Goal: Feedback & Contribution: Submit feedback/report problem

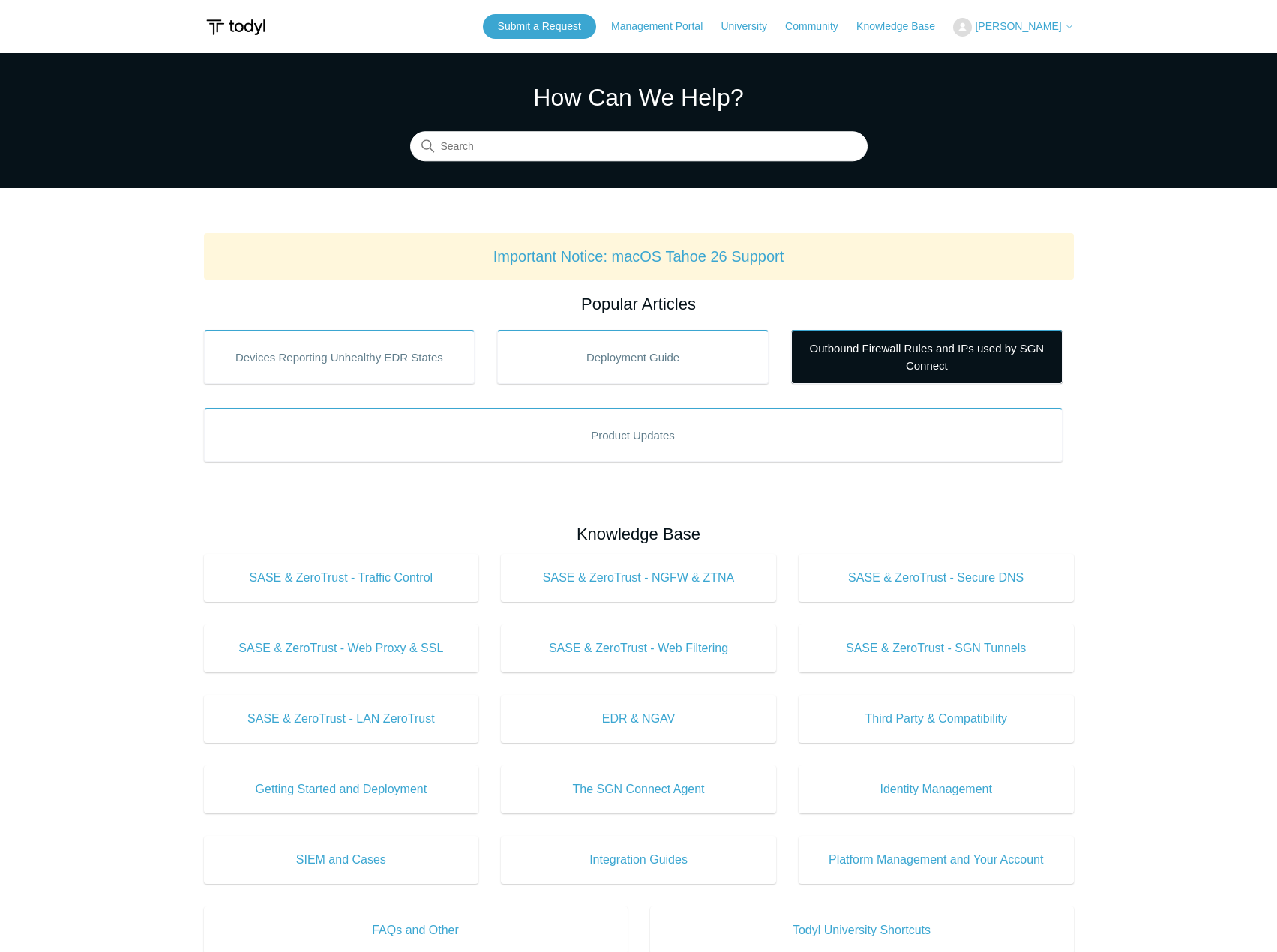
click at [836, 360] on link "Outbound Firewall Rules and IPs used by SGN Connect" at bounding box center [927, 357] width 271 height 54
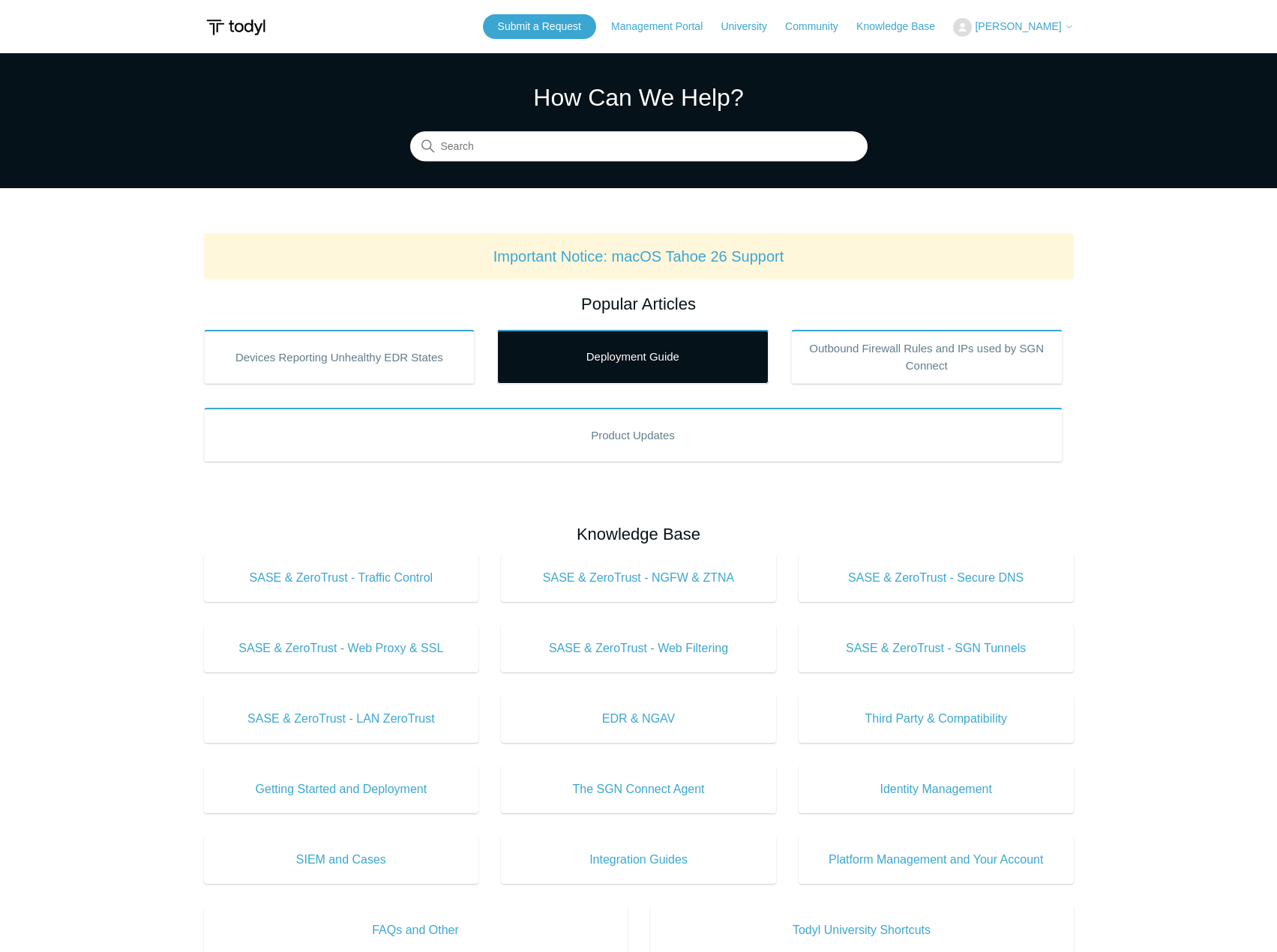
click at [629, 363] on link "Deployment Guide" at bounding box center [633, 357] width 271 height 54
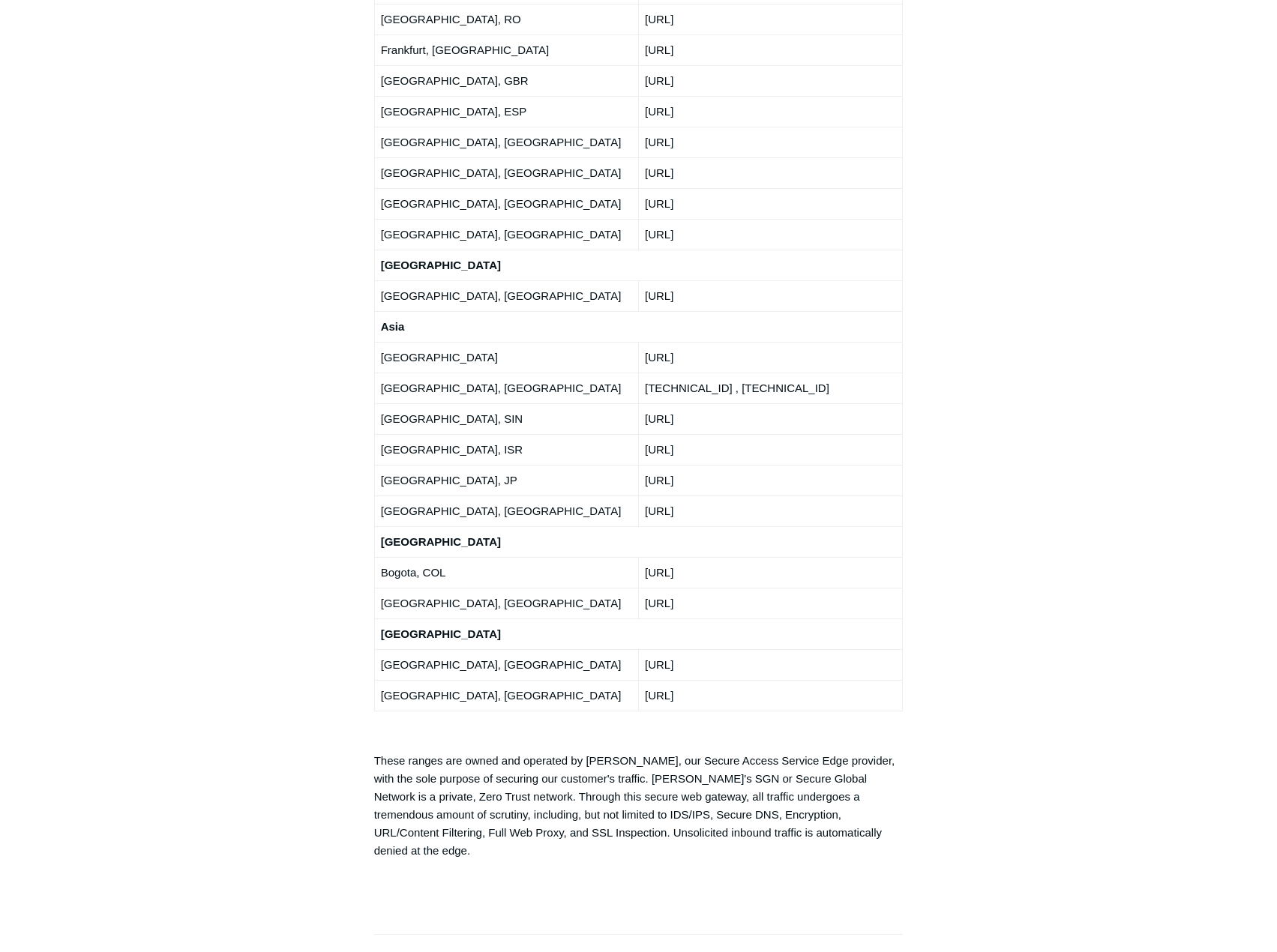
scroll to position [2849, 0]
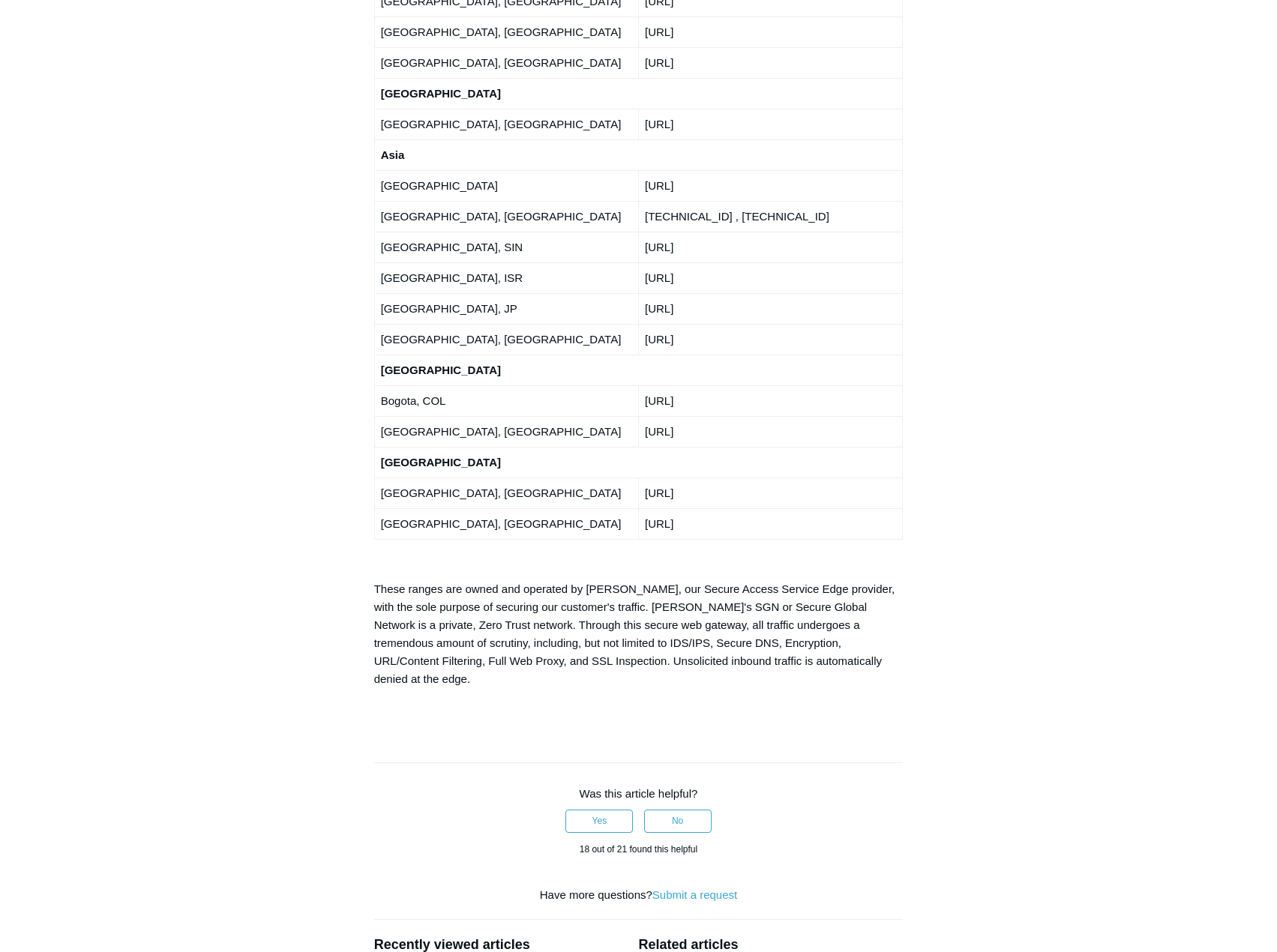
click at [420, 951] on link "PCI-DSS AVS Scan Detection" at bounding box center [449, 967] width 150 height 13
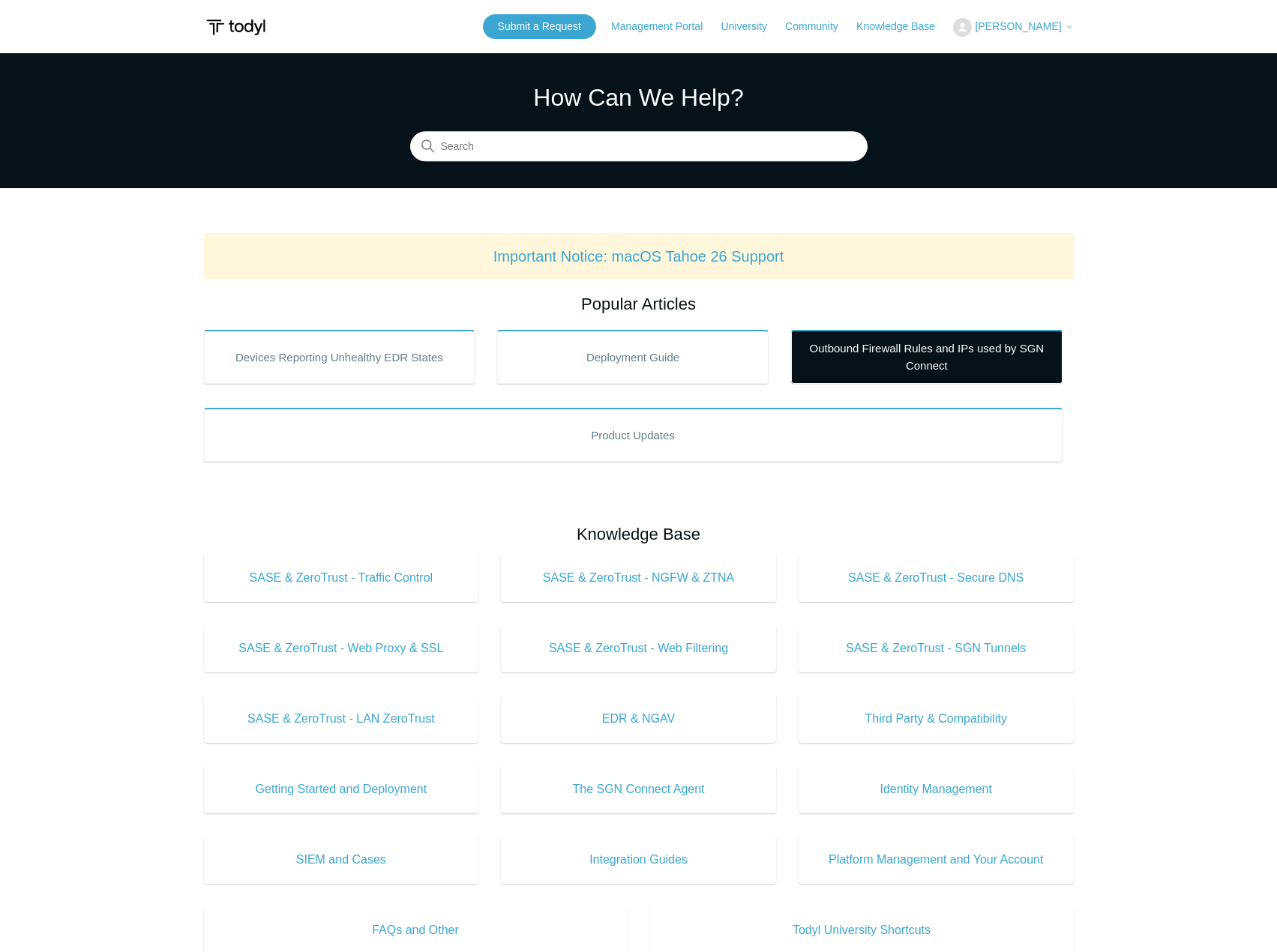
click at [880, 349] on link "Outbound Firewall Rules and IPs used by SGN Connect" at bounding box center [927, 357] width 271 height 54
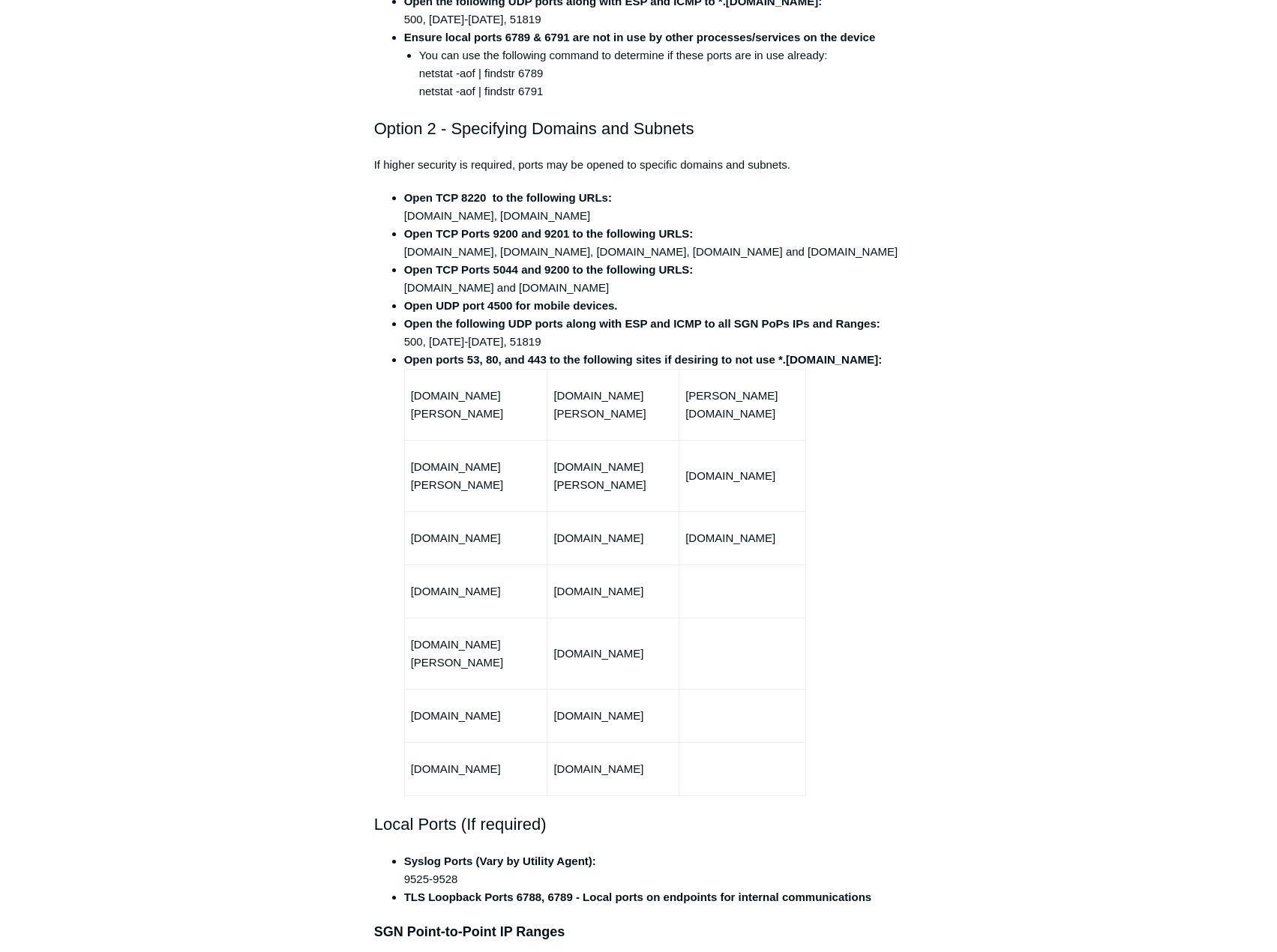
scroll to position [449, 0]
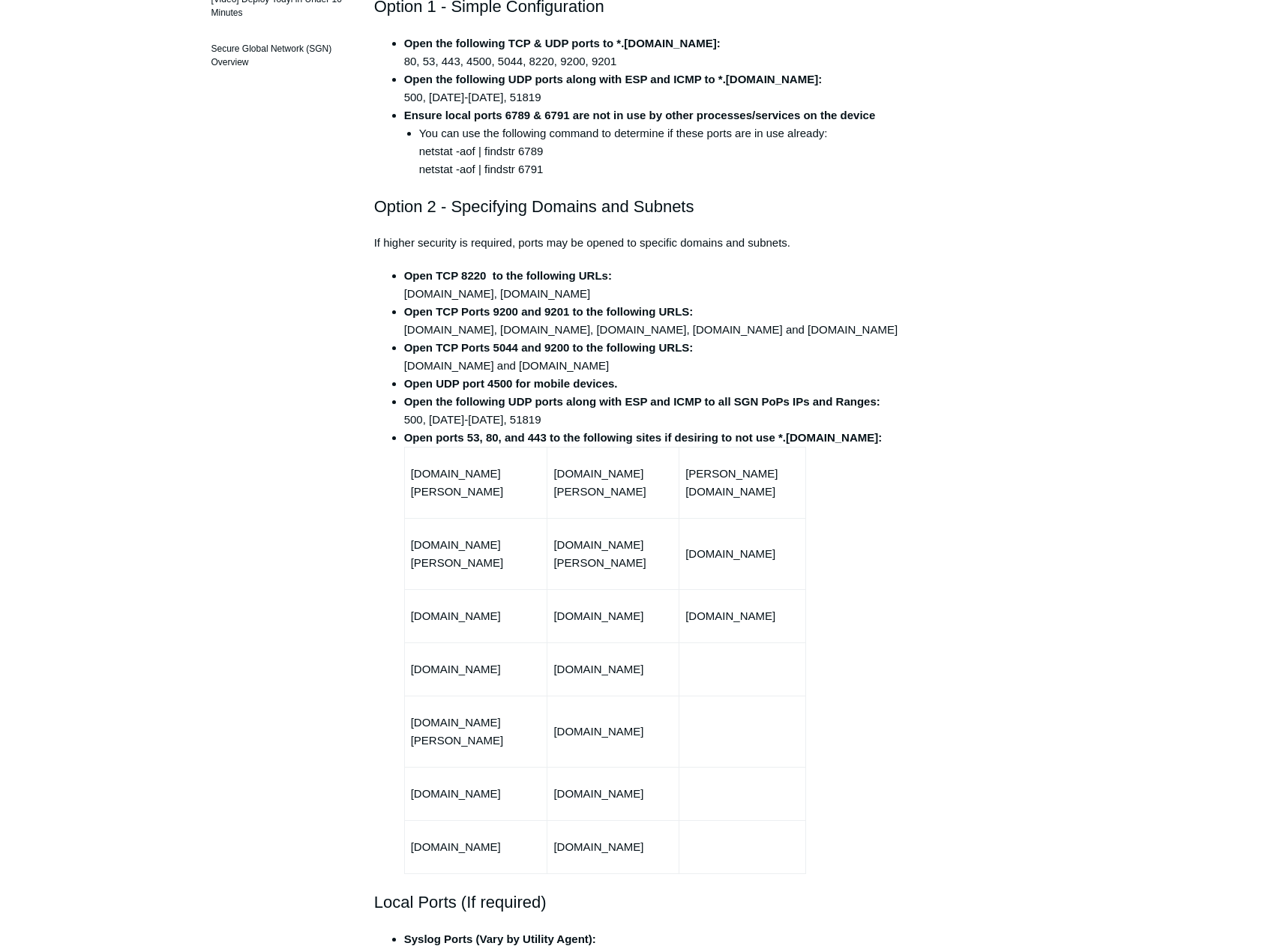
drag, startPoint x: 525, startPoint y: 507, endPoint x: 392, endPoint y: 489, distance: 134.2
click at [392, 489] on ul "Open TCP 8220 to the following URLs: fleet-wr.todyl.com, fleet-01.todyl.com Ope…" at bounding box center [646, 570] width 514 height 607
copy li "agent-rpc.ulysses.todyl.com"
click at [733, 501] on p "ulysses.todyl.com" at bounding box center [742, 483] width 114 height 36
click at [733, 493] on p "ulysses.todyl.com" at bounding box center [742, 483] width 114 height 36
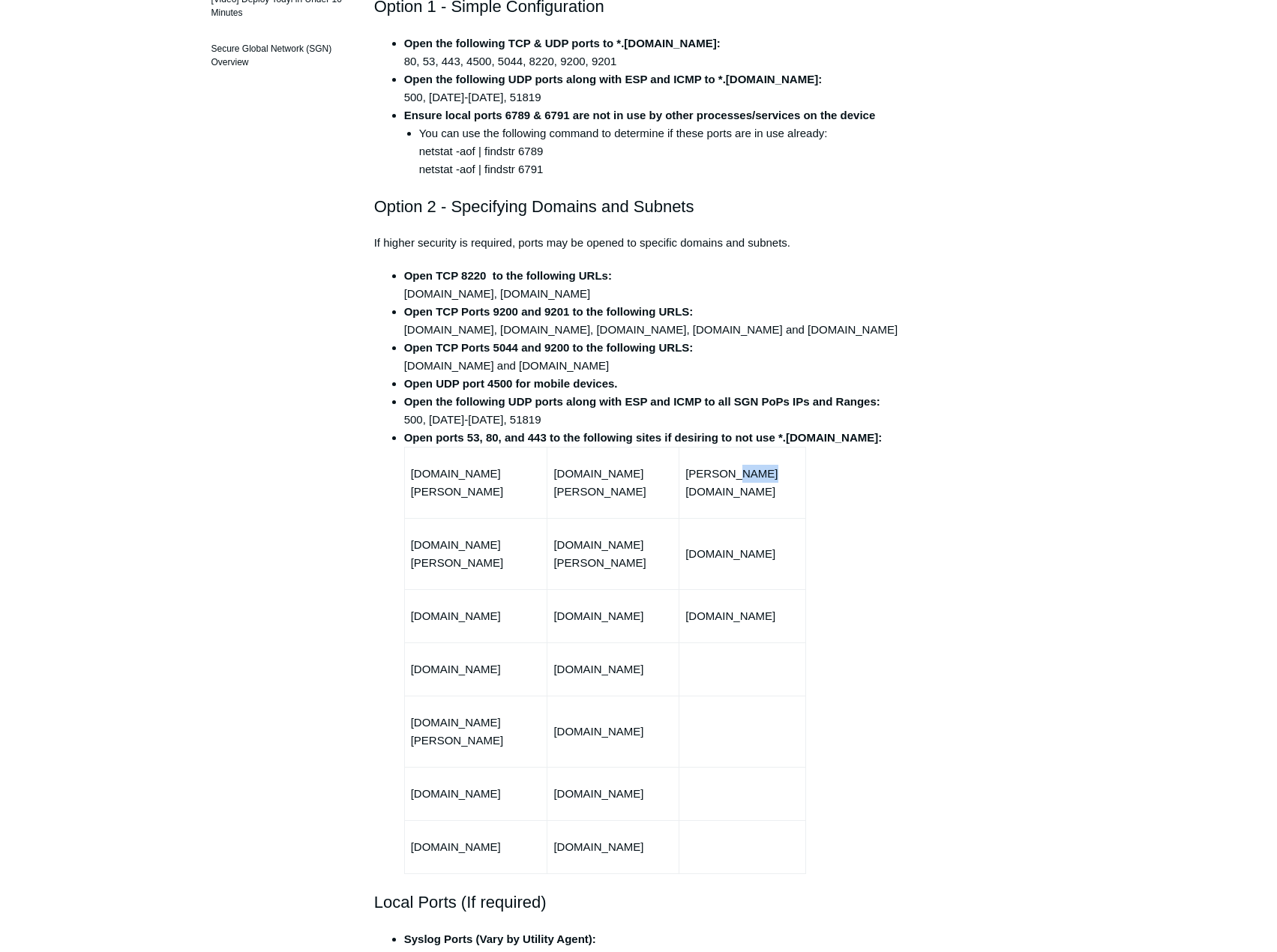
click at [733, 493] on p "ulysses.todyl.com" at bounding box center [742, 483] width 114 height 36
copy tbody "ulysses.todyl.com"
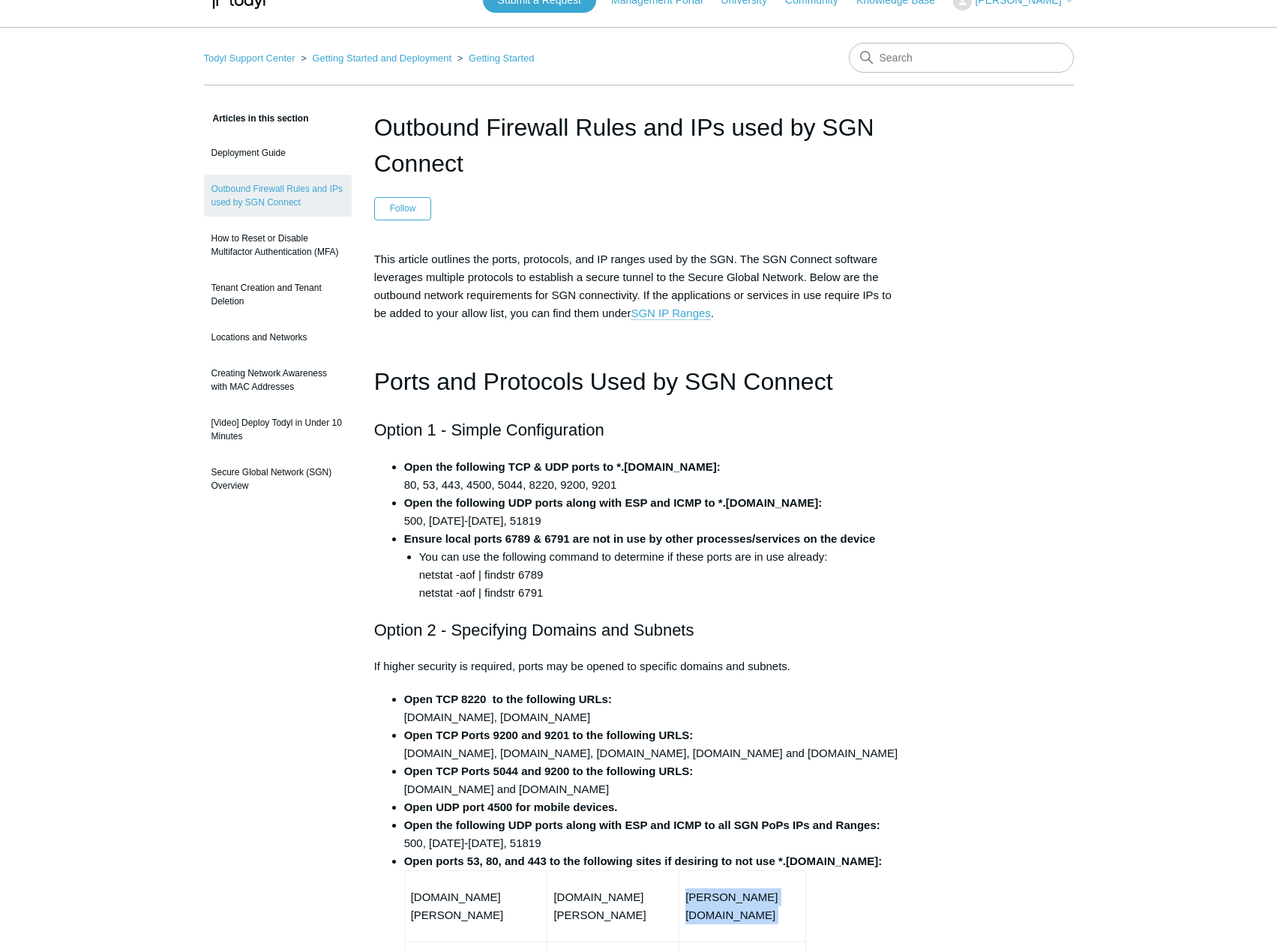
scroll to position [0, 0]
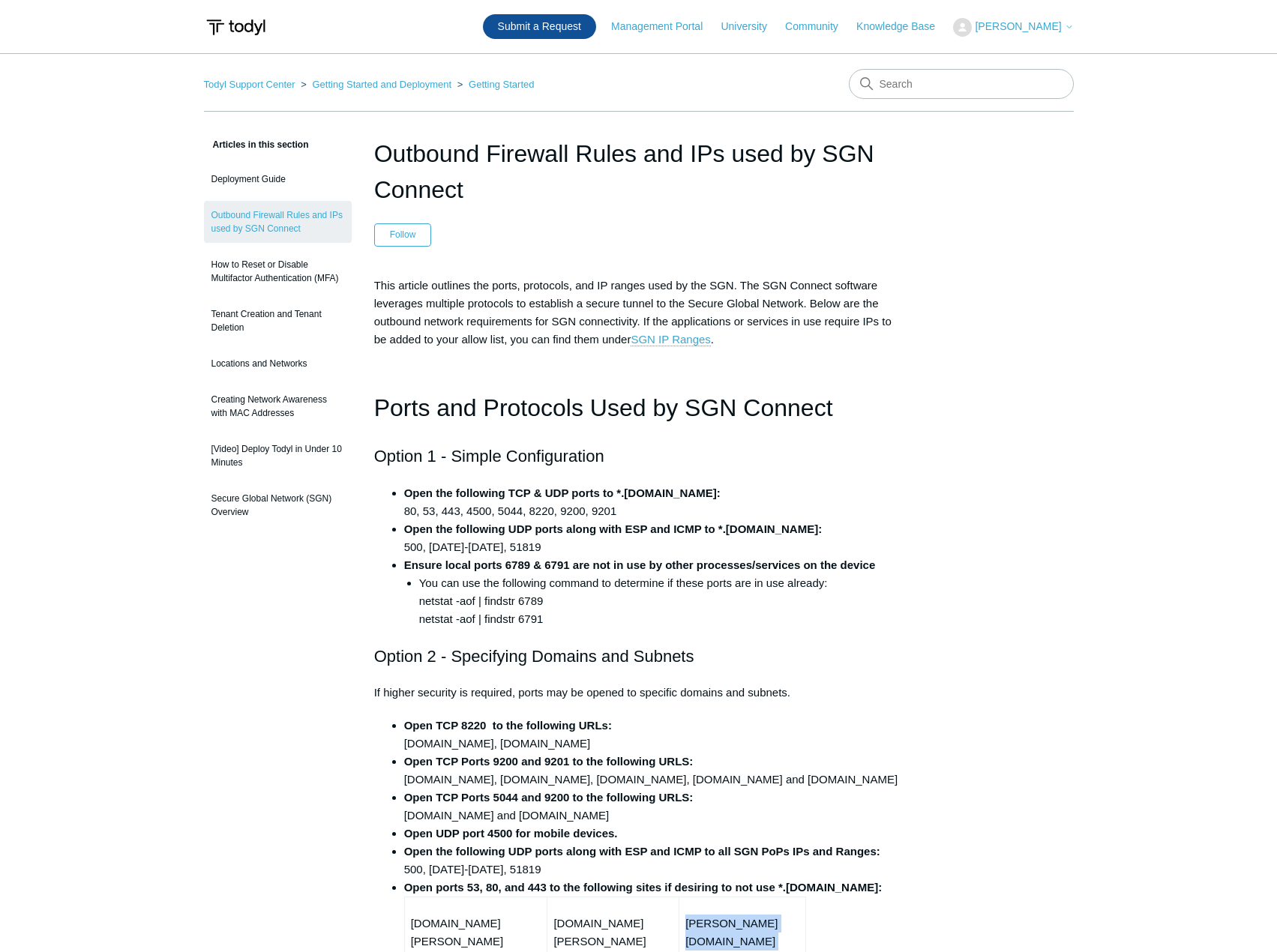
click at [584, 25] on link "Submit a Request" at bounding box center [540, 26] width 114 height 25
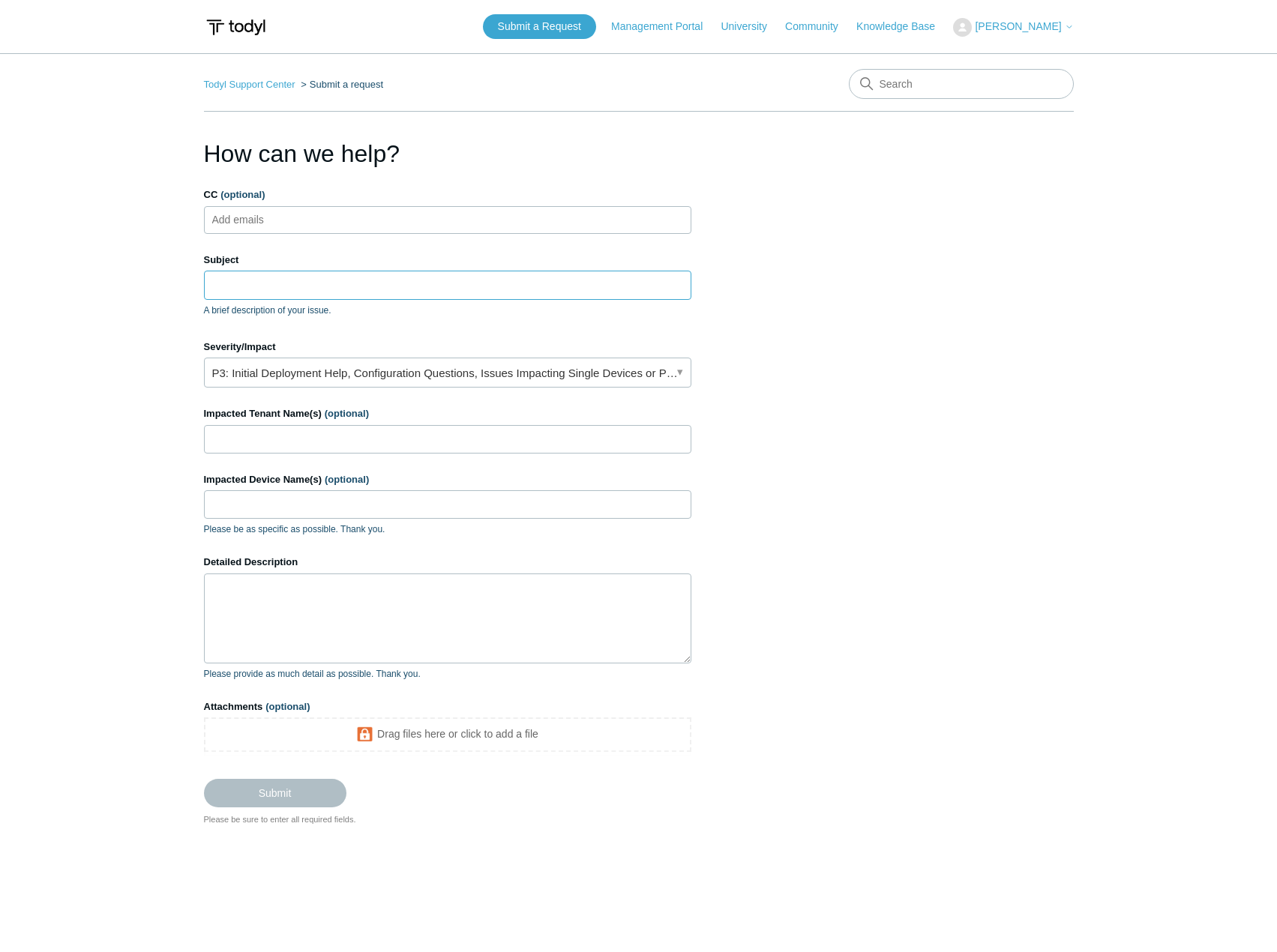
click at [311, 284] on input "Subject" at bounding box center [448, 284] width 487 height 29
type input "SASE Speeds"
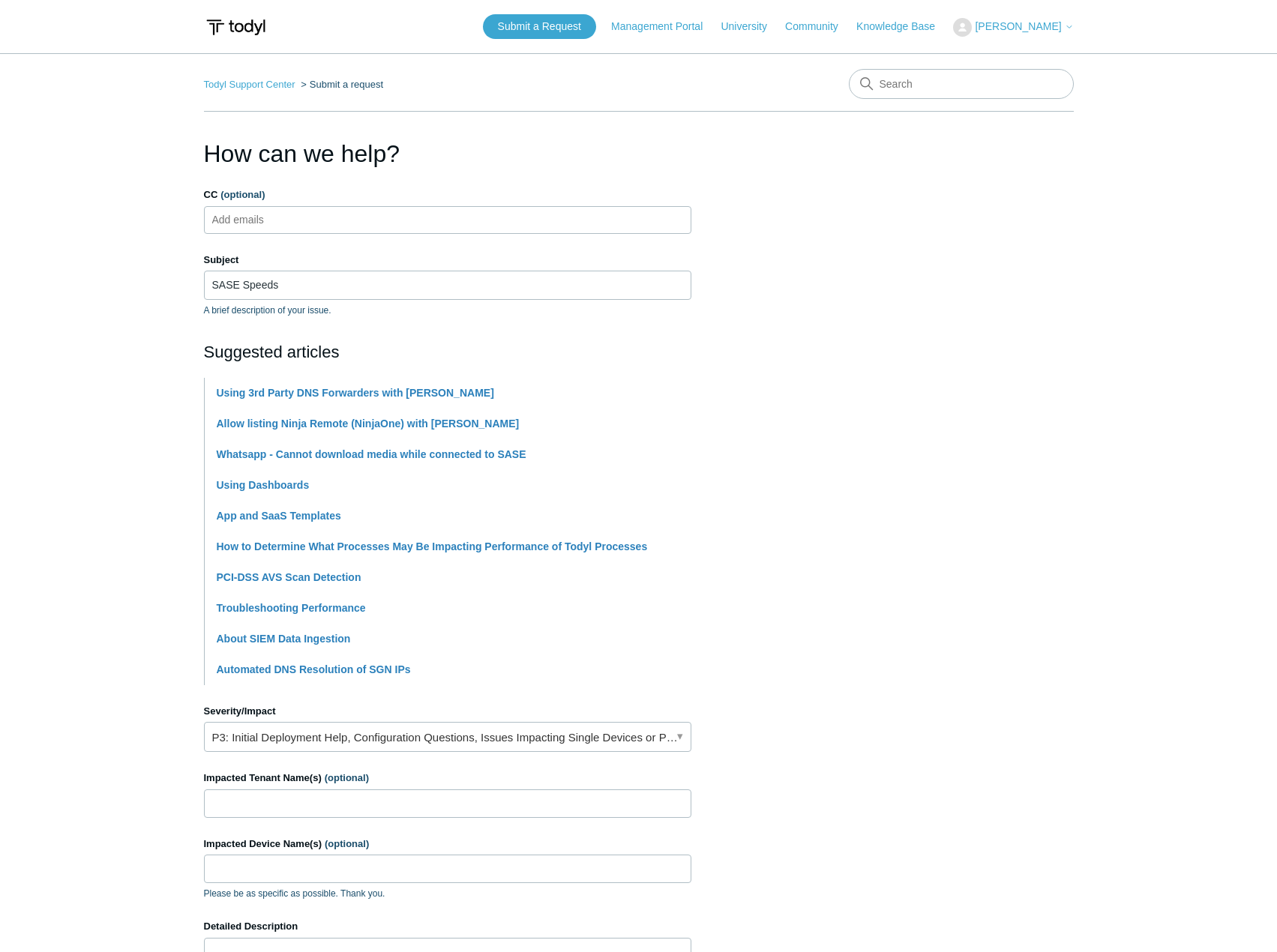
drag, startPoint x: 795, startPoint y: 354, endPoint x: 503, endPoint y: 423, distance: 300.0
click at [792, 356] on section "How can we help? CC (optional) Add emails Subject SASE Speeds A brief descripti…" at bounding box center [639, 663] width 870 height 1055
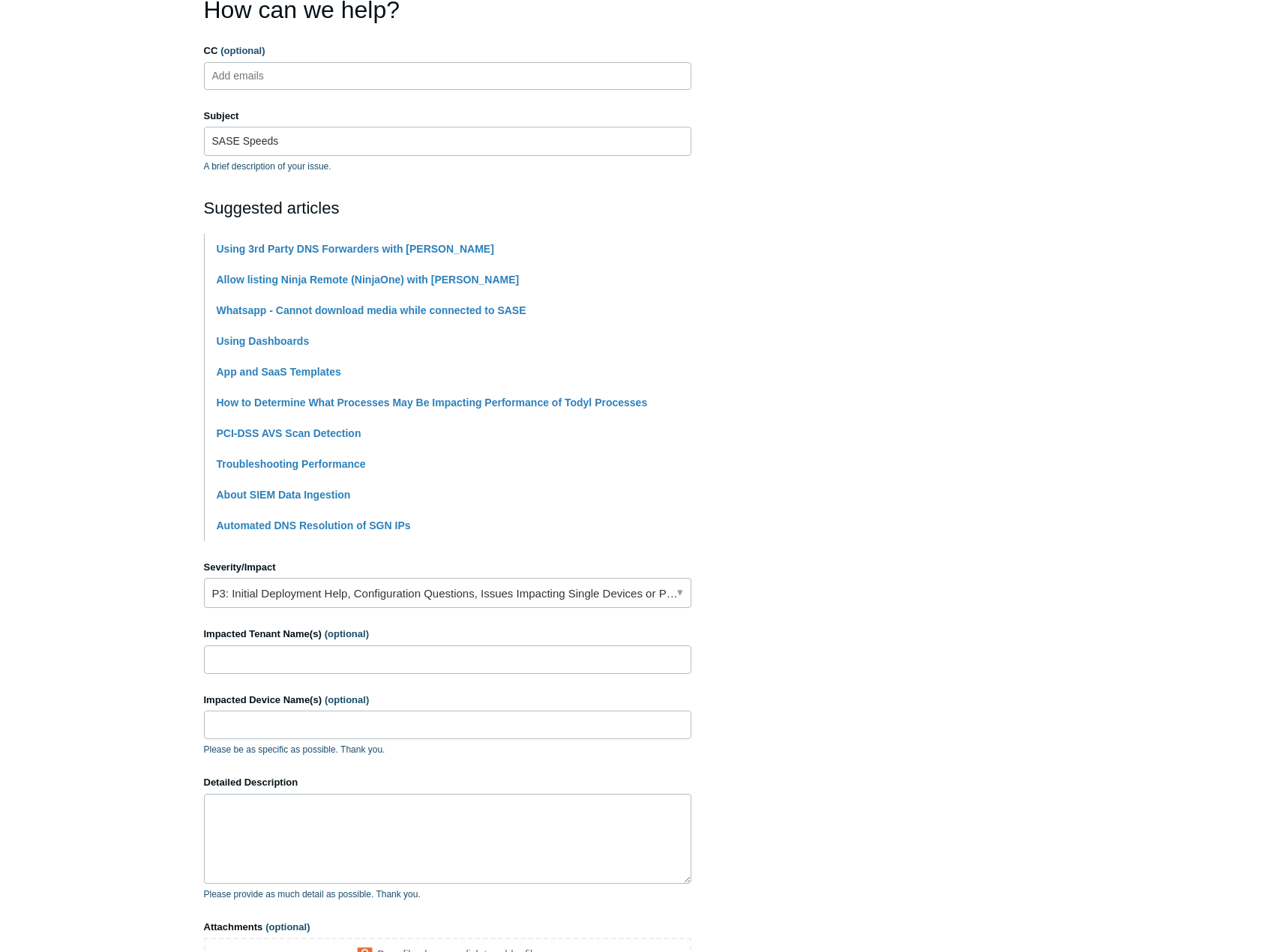
scroll to position [150, 0]
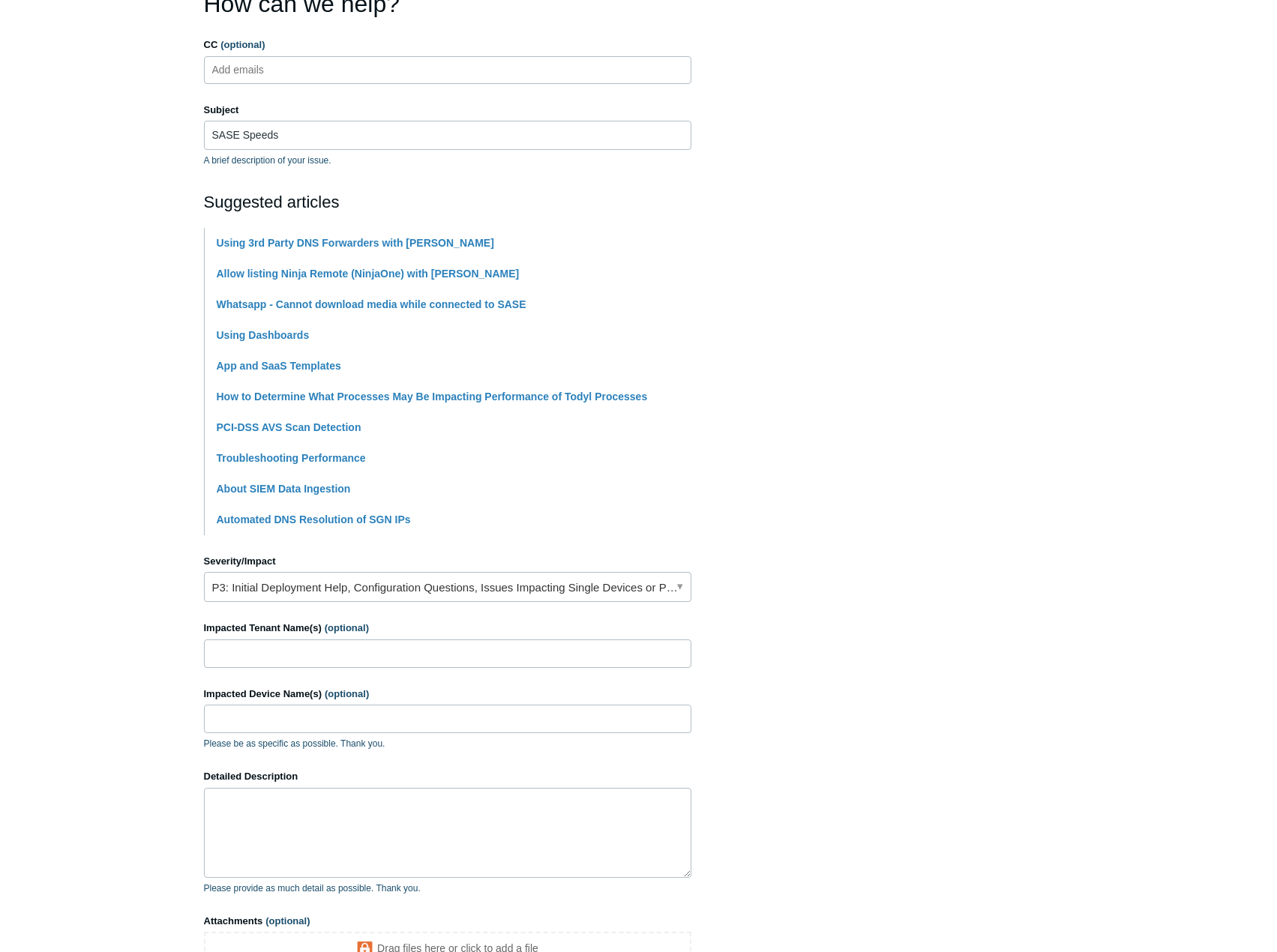
drag, startPoint x: 90, startPoint y: 395, endPoint x: 74, endPoint y: 329, distance: 67.9
click at [74, 329] on main "Todyl Support Center Submit a request How can we help? CC (optional) Add emails…" at bounding box center [638, 472] width 1277 height 1137
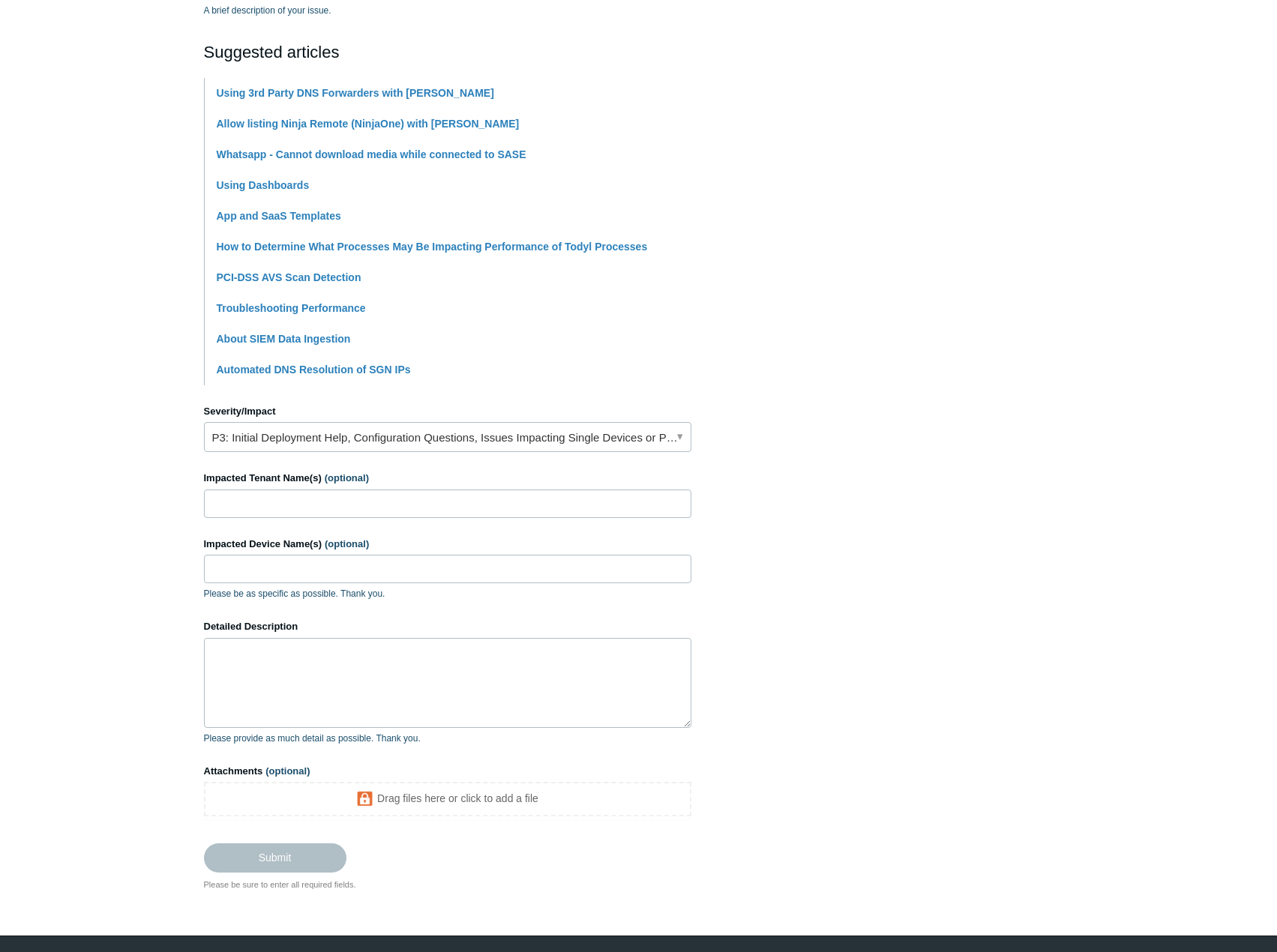
scroll to position [342, 0]
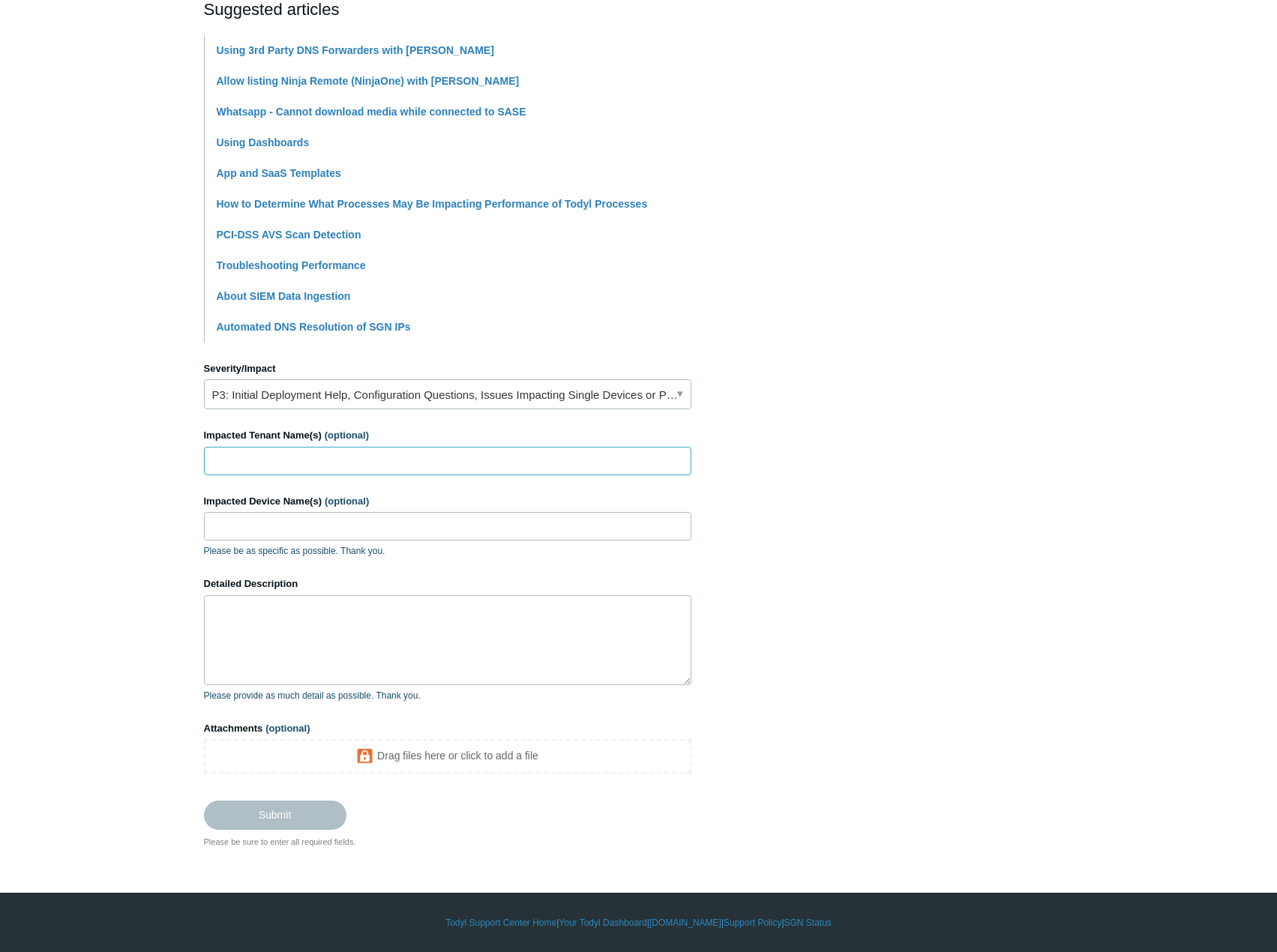
click at [282, 467] on input "Impacted Tenant Name(s) (optional)" at bounding box center [448, 461] width 487 height 29
click at [236, 454] on input "Impacted Tenant Name(s) (optional)" at bounding box center [448, 461] width 487 height 29
type input "APQC"
click at [331, 645] on textarea "Detailed Description" at bounding box center [448, 640] width 487 height 90
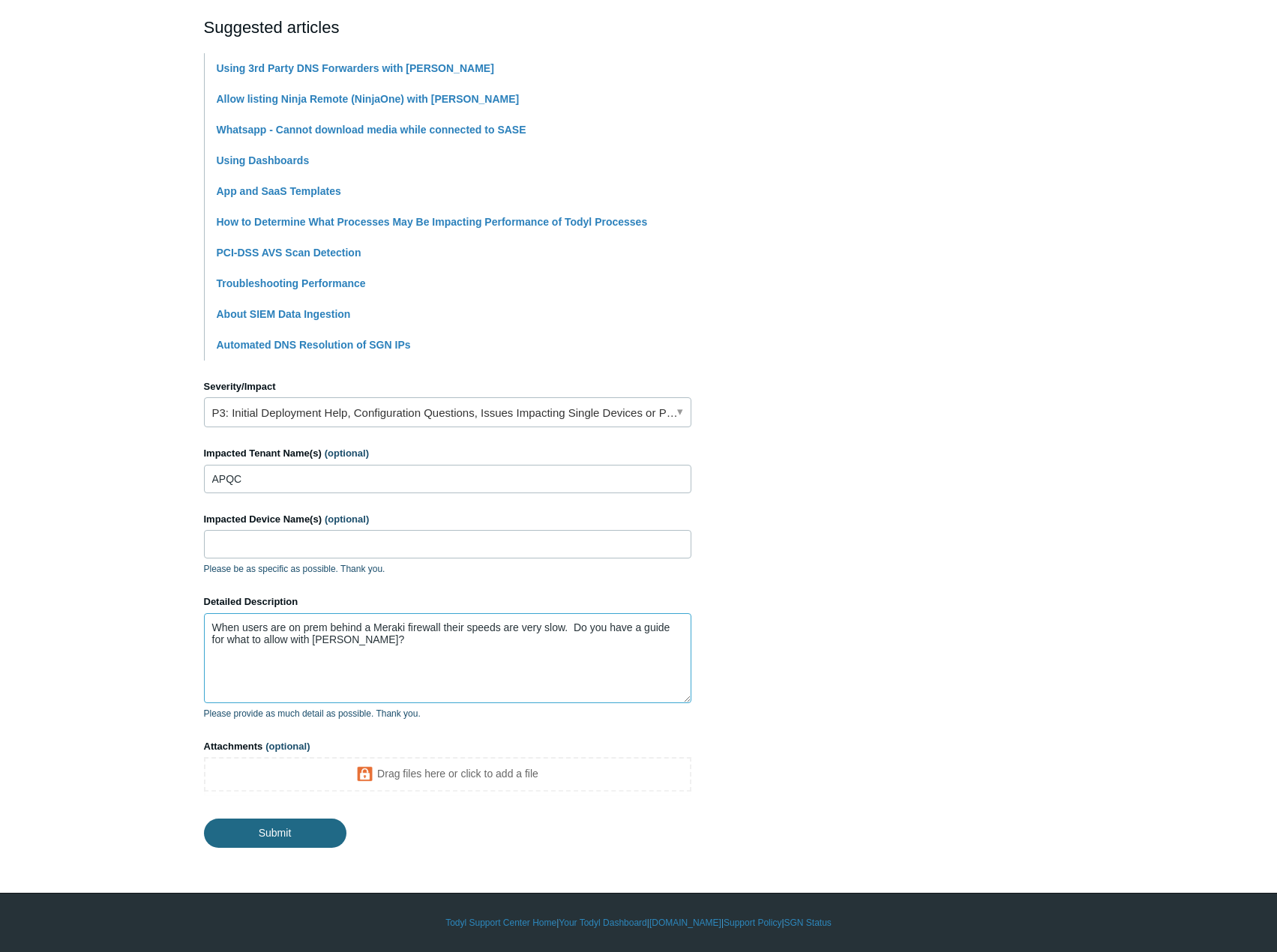
type textarea "When users are on prem behind a Meraki firewall their speeds are very slow. Do …"
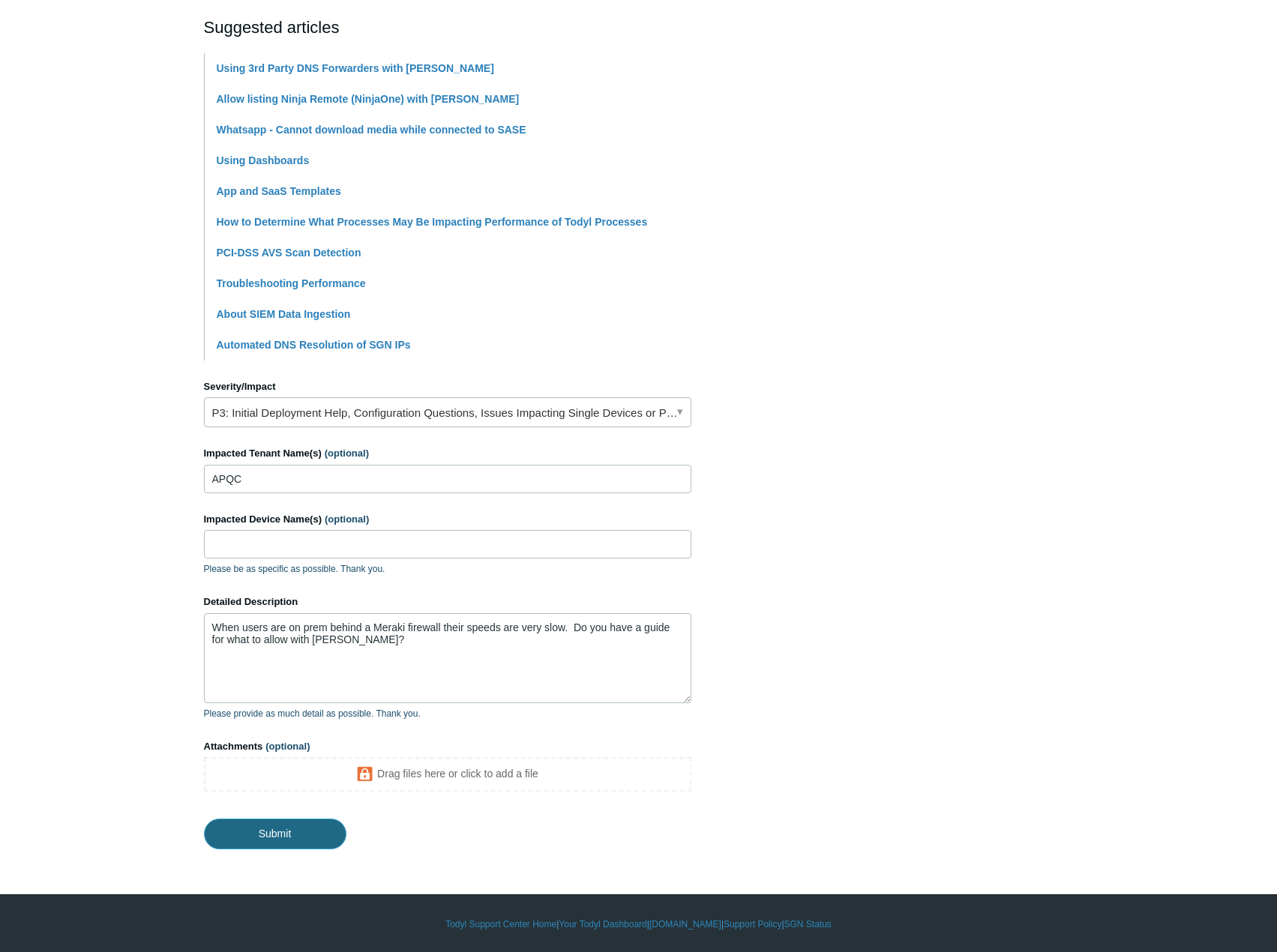
click at [313, 820] on input "Submit" at bounding box center [276, 834] width 142 height 30
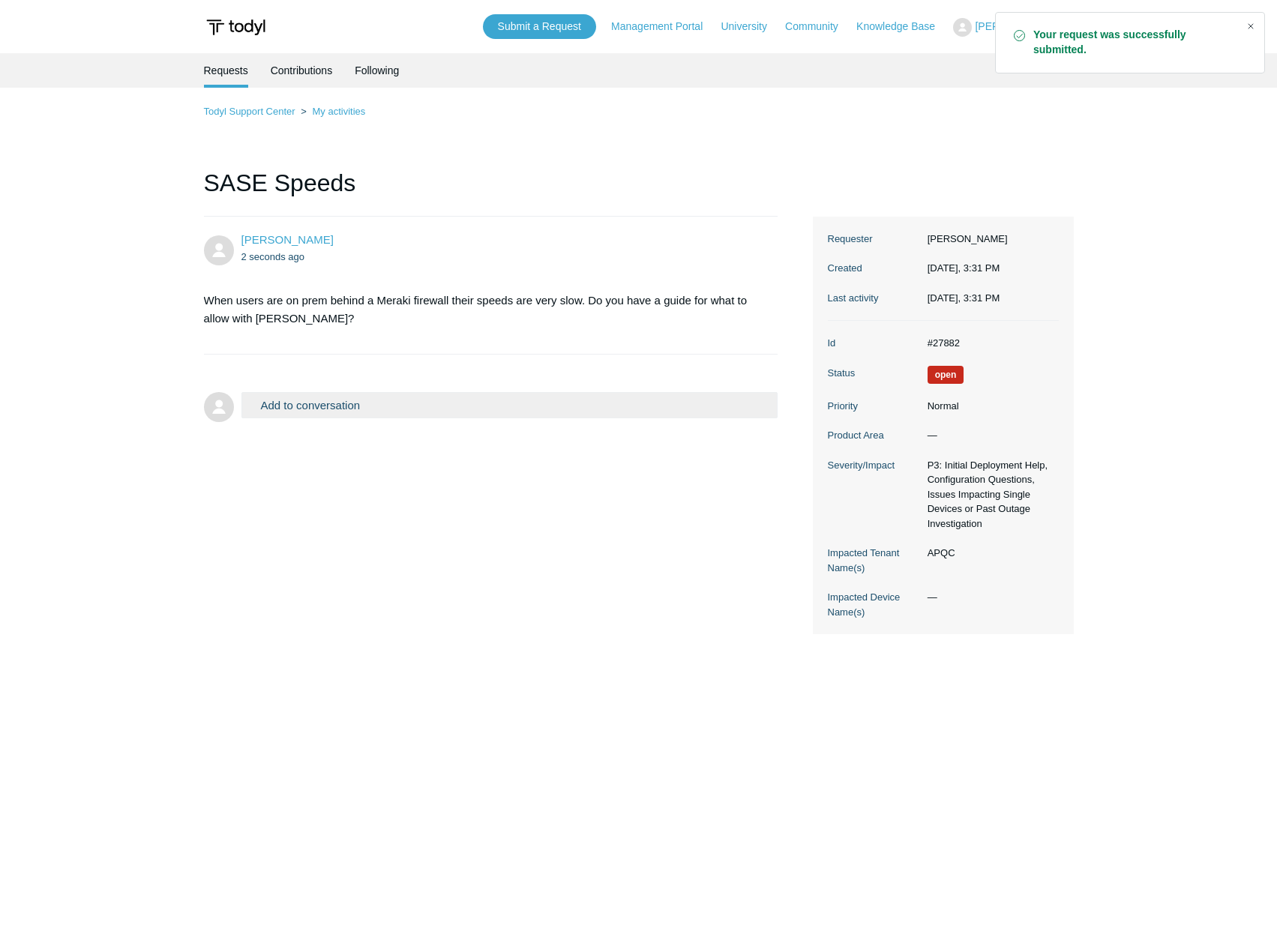
drag, startPoint x: 1248, startPoint y: 25, endPoint x: 1230, endPoint y: 34, distance: 20.1
click at [1248, 25] on div "Close" at bounding box center [1251, 26] width 21 height 21
click at [937, 25] on link "Knowledge Base" at bounding box center [903, 26] width 94 height 16
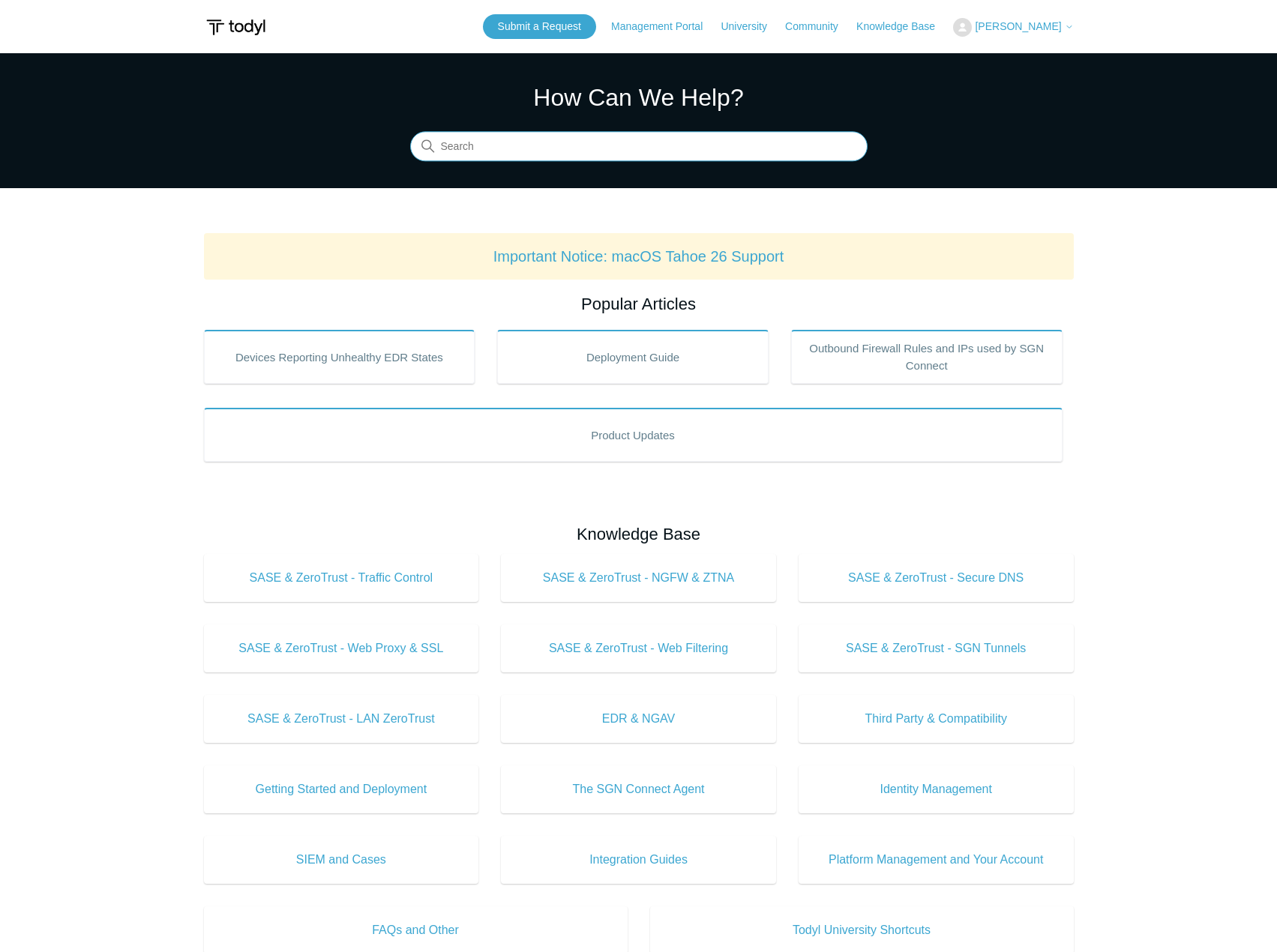
click at [706, 143] on input "Search" at bounding box center [639, 146] width 458 height 30
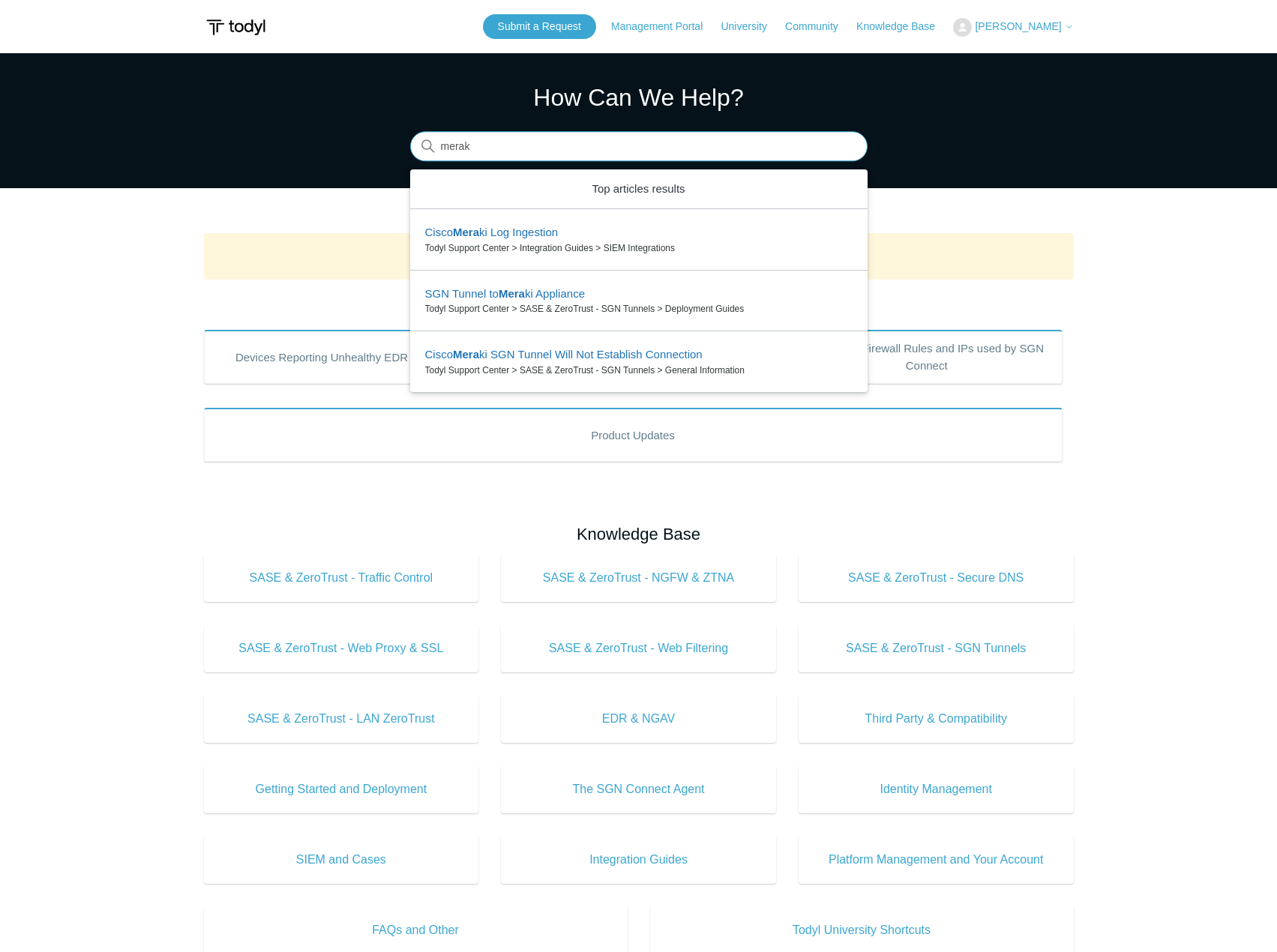
type input "meraki"
click at [849, 150] on input "meraki" at bounding box center [639, 146] width 458 height 30
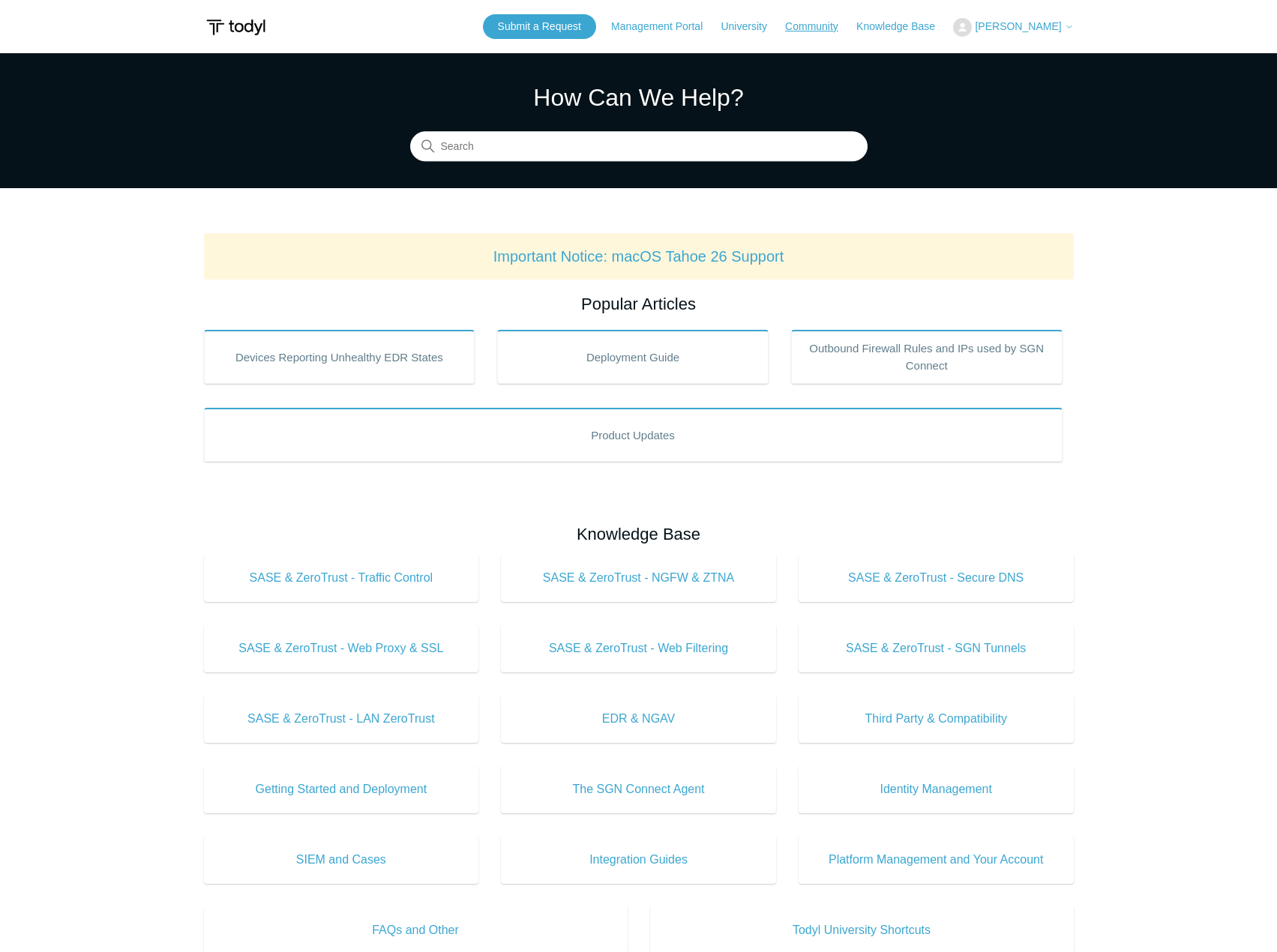
click at [821, 32] on link "Community" at bounding box center [818, 26] width 68 height 16
